Goal: Task Accomplishment & Management: Manage account settings

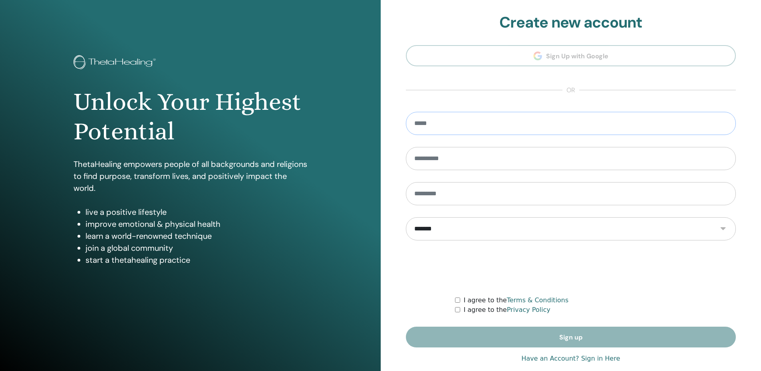
click at [452, 124] on input "email" at bounding box center [571, 123] width 330 height 23
type input "**********"
click at [441, 163] on input "text" at bounding box center [571, 158] width 330 height 23
type input "****"
click at [453, 202] on input "text" at bounding box center [571, 193] width 330 height 23
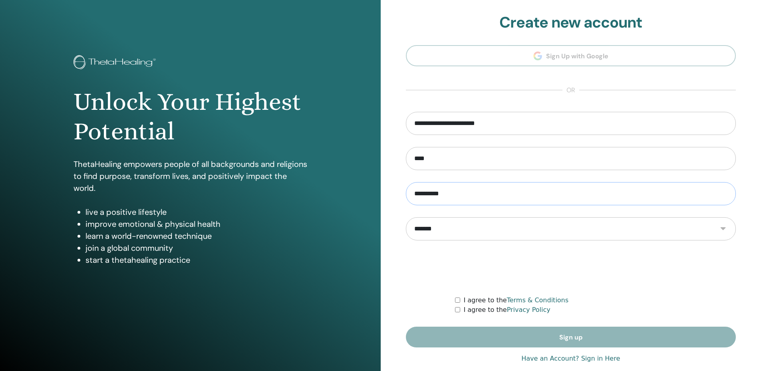
type input "**********"
click at [459, 297] on div "I agree to the Terms & Conditions" at bounding box center [595, 301] width 281 height 10
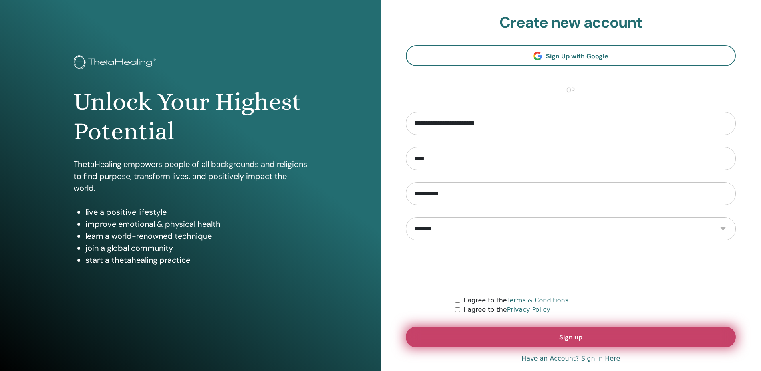
click at [477, 339] on button "Sign up" at bounding box center [571, 337] width 330 height 21
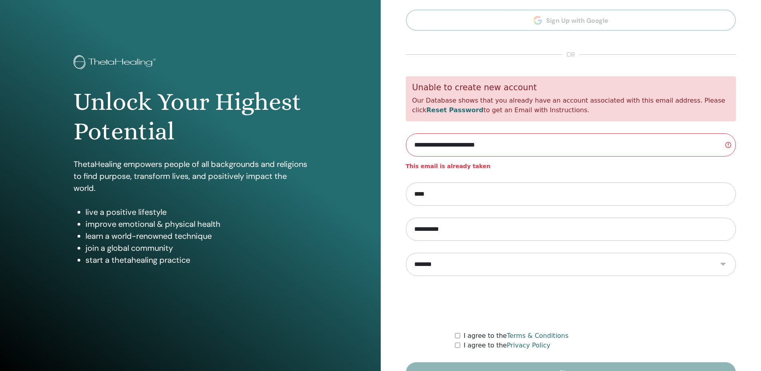
click at [408, 145] on input "**********" at bounding box center [571, 144] width 330 height 23
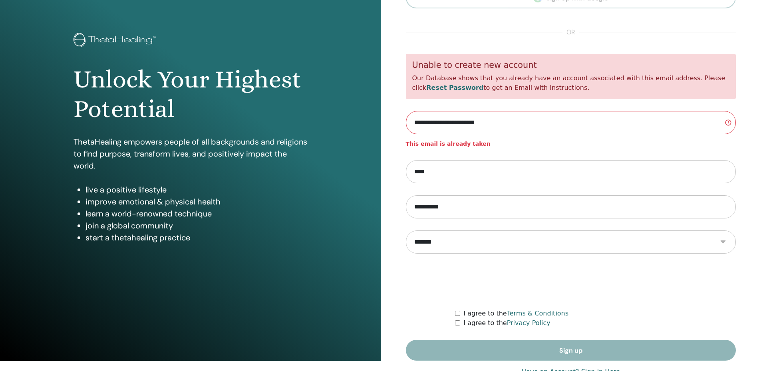
scroll to position [34, 0]
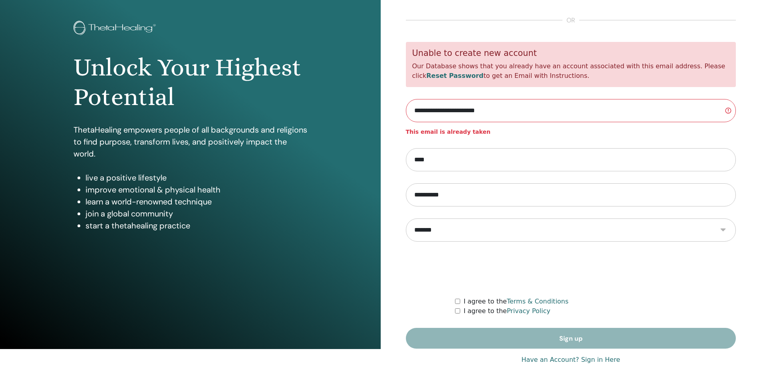
click at [558, 338] on form "**********" at bounding box center [571, 195] width 330 height 307
click at [568, 358] on link "Have an Account? Sign in Here" at bounding box center [570, 360] width 99 height 10
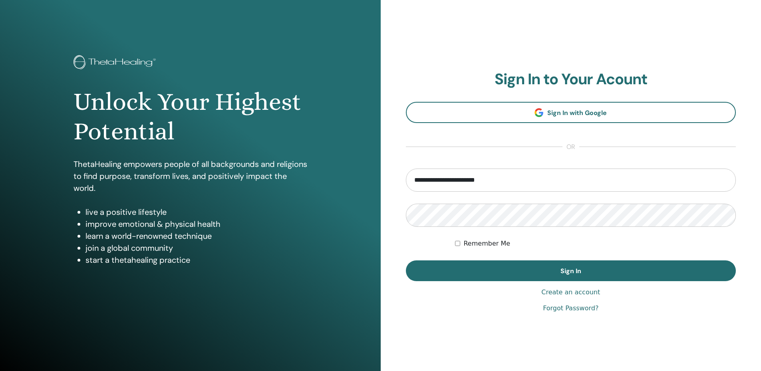
click at [498, 238] on form "**********" at bounding box center [571, 225] width 330 height 113
click at [499, 247] on label "Remember Me" at bounding box center [486, 244] width 47 height 10
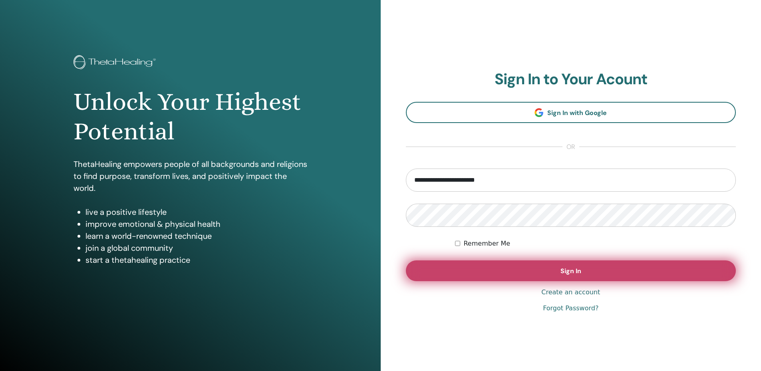
click at [511, 262] on button "Sign In" at bounding box center [571, 270] width 330 height 21
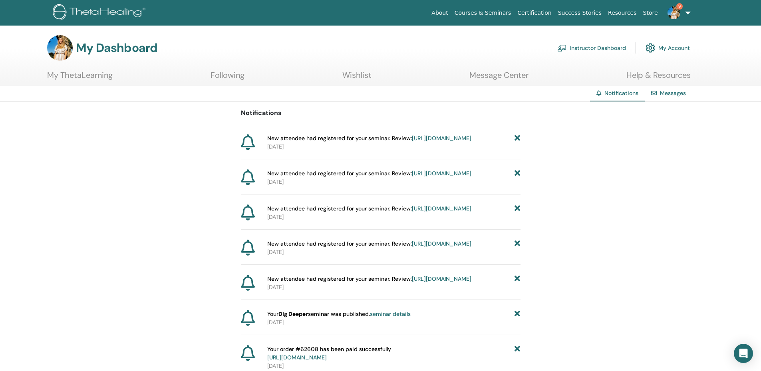
click at [600, 46] on link "Instructor Dashboard" at bounding box center [591, 48] width 69 height 18
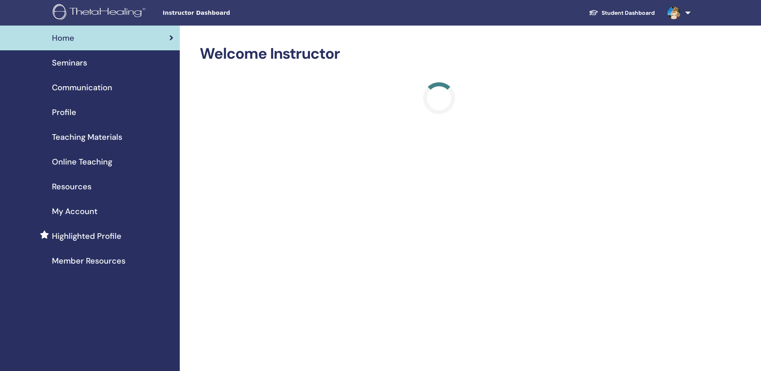
click at [59, 66] on span "Seminars" at bounding box center [69, 63] width 35 height 12
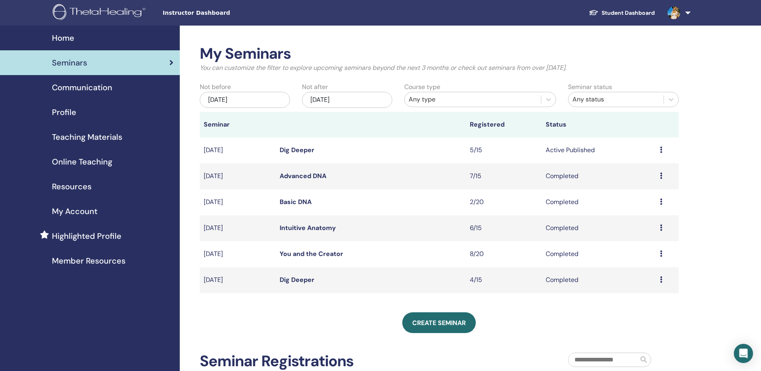
click at [663, 151] on div "Preview Edit Attendees Cancel" at bounding box center [667, 150] width 15 height 10
click at [651, 180] on link "Attendees" at bounding box center [641, 181] width 30 height 8
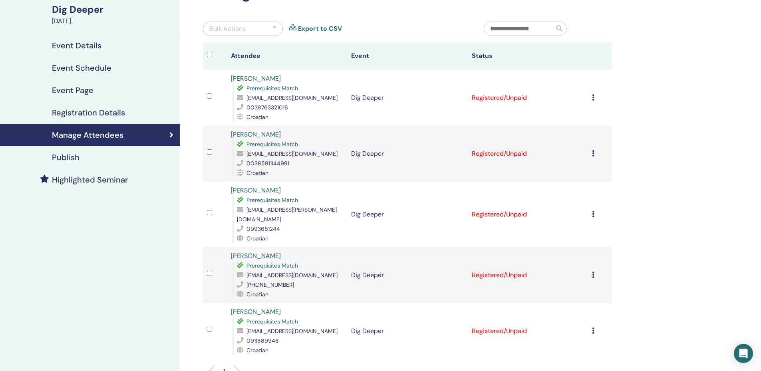
scroll to position [80, 0]
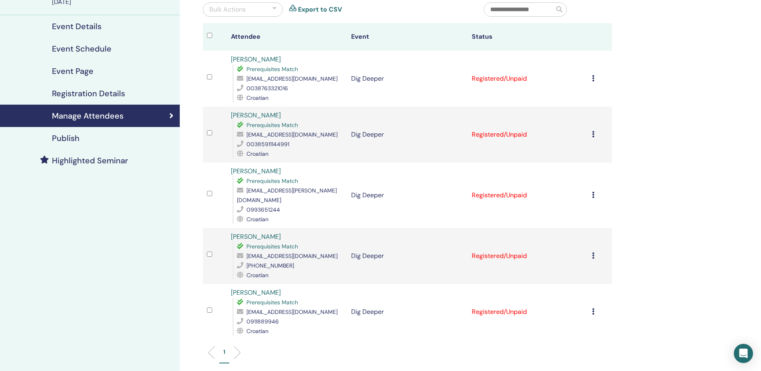
click at [594, 81] on icon at bounding box center [593, 78] width 2 height 6
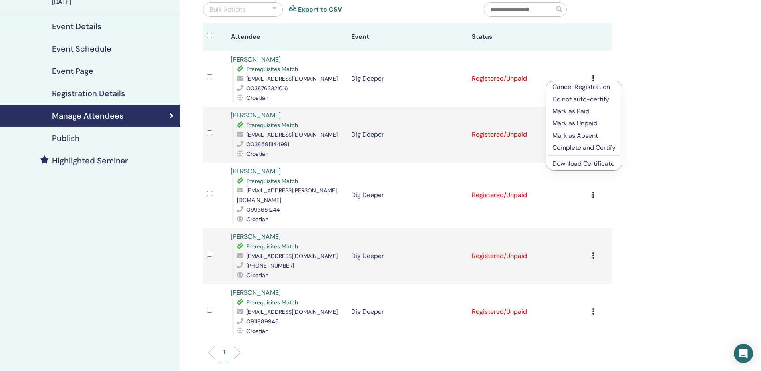
click at [590, 164] on link "Download Certificate" at bounding box center [583, 163] width 62 height 8
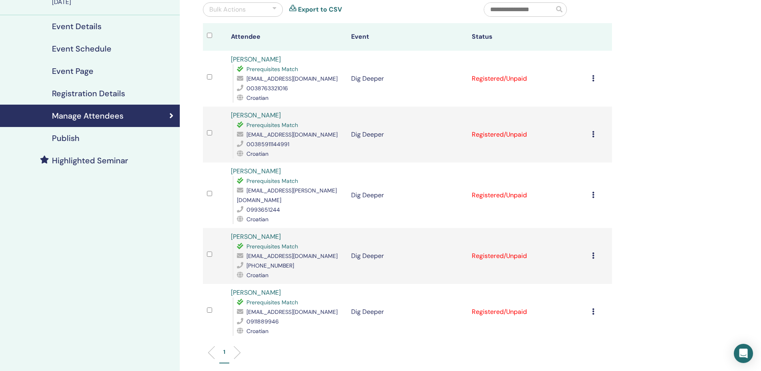
click at [596, 134] on div "Cancel Registration Do not auto-certify Mark as Paid Mark as Unpaid Mark as Abs…" at bounding box center [600, 135] width 16 height 10
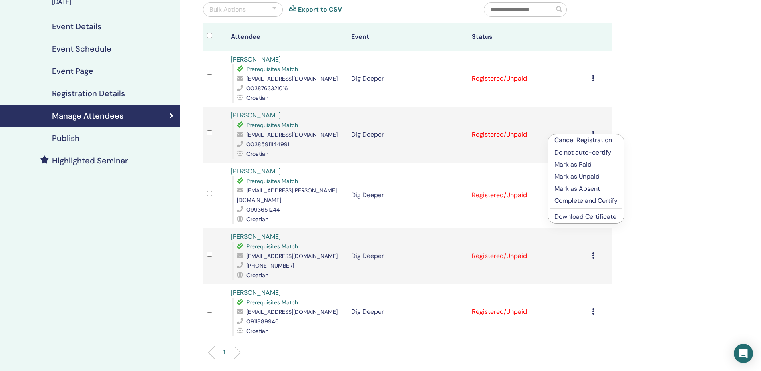
click at [570, 217] on link "Download Certificate" at bounding box center [585, 217] width 62 height 8
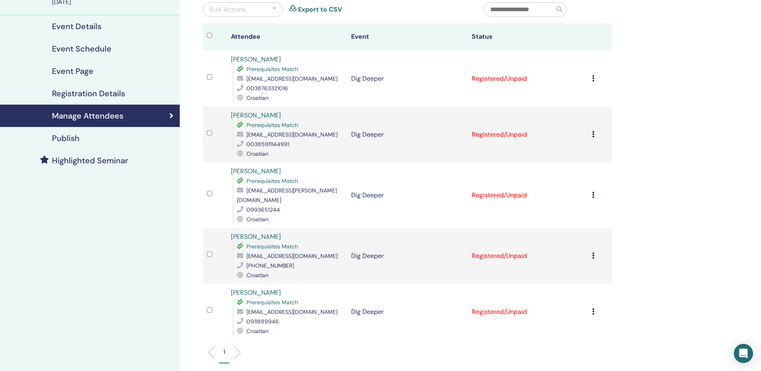
click at [594, 192] on icon at bounding box center [593, 195] width 2 height 6
click at [572, 275] on link "Download Certificate" at bounding box center [583, 274] width 62 height 8
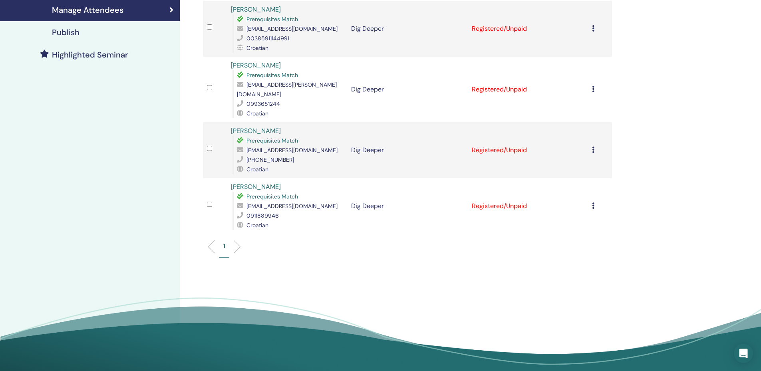
scroll to position [200, 0]
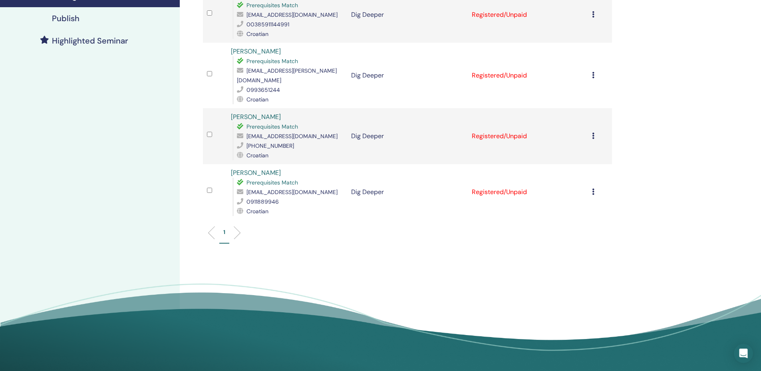
click at [596, 187] on div "Cancel Registration Do not auto-certify Mark as Paid Mark as Unpaid Mark as Abs…" at bounding box center [600, 192] width 16 height 10
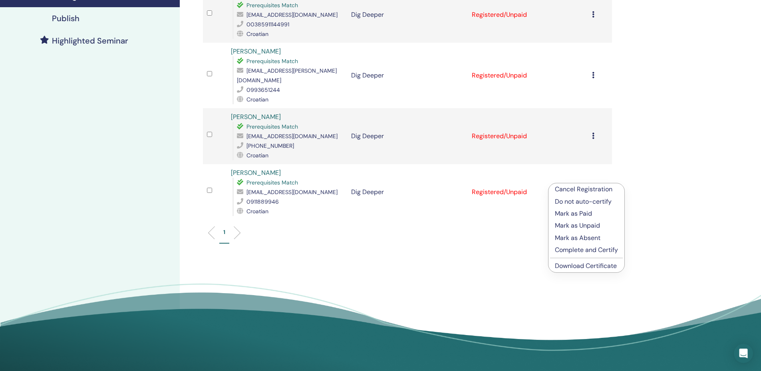
click at [600, 265] on link "Download Certificate" at bounding box center [586, 266] width 62 height 8
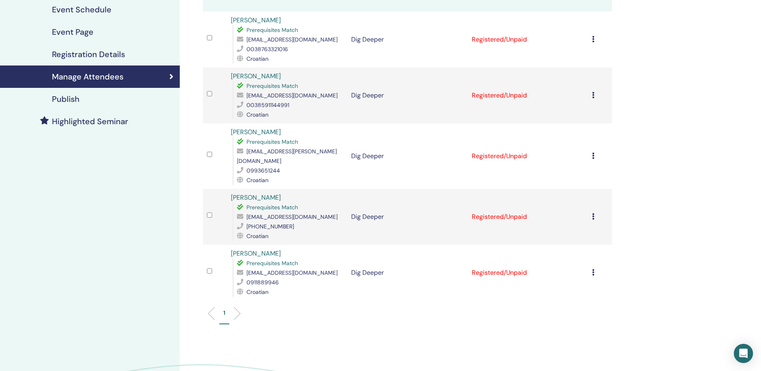
scroll to position [120, 0]
click at [592, 213] on icon at bounding box center [593, 216] width 2 height 6
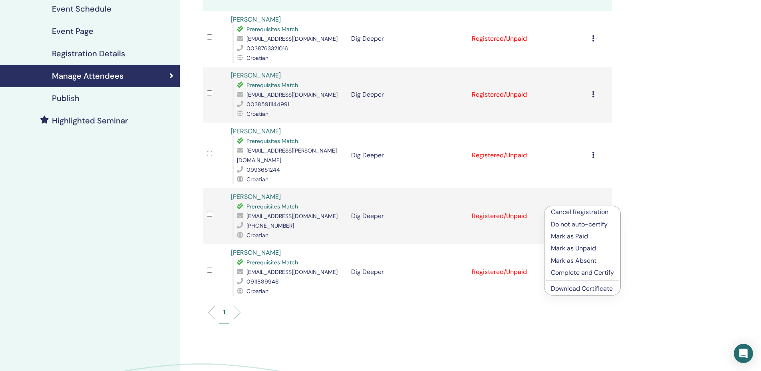
click at [610, 288] on link "Download Certificate" at bounding box center [582, 288] width 62 height 8
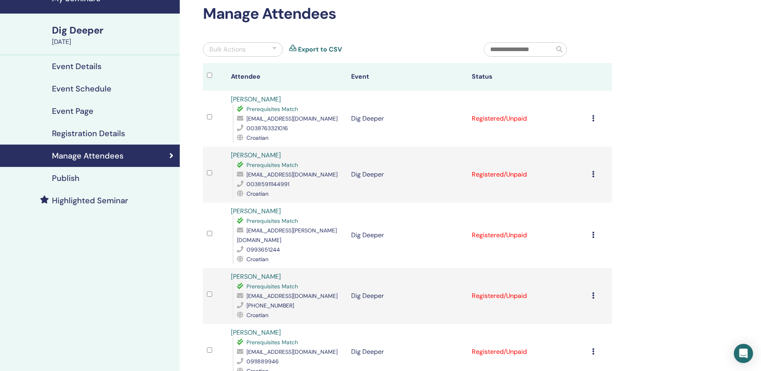
scroll to position [80, 0]
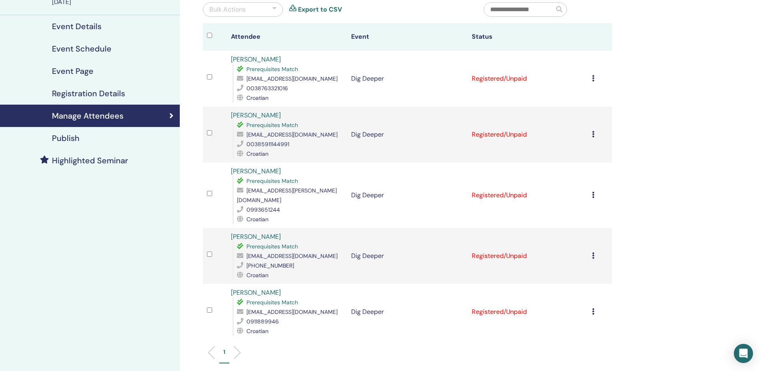
click at [631, 214] on div "Manage Attendees Bulk Actions Export to CSV Attendee Event Status [PERSON_NAME]…" at bounding box center [433, 215] width 507 height 538
